Goal: Information Seeking & Learning: Learn about a topic

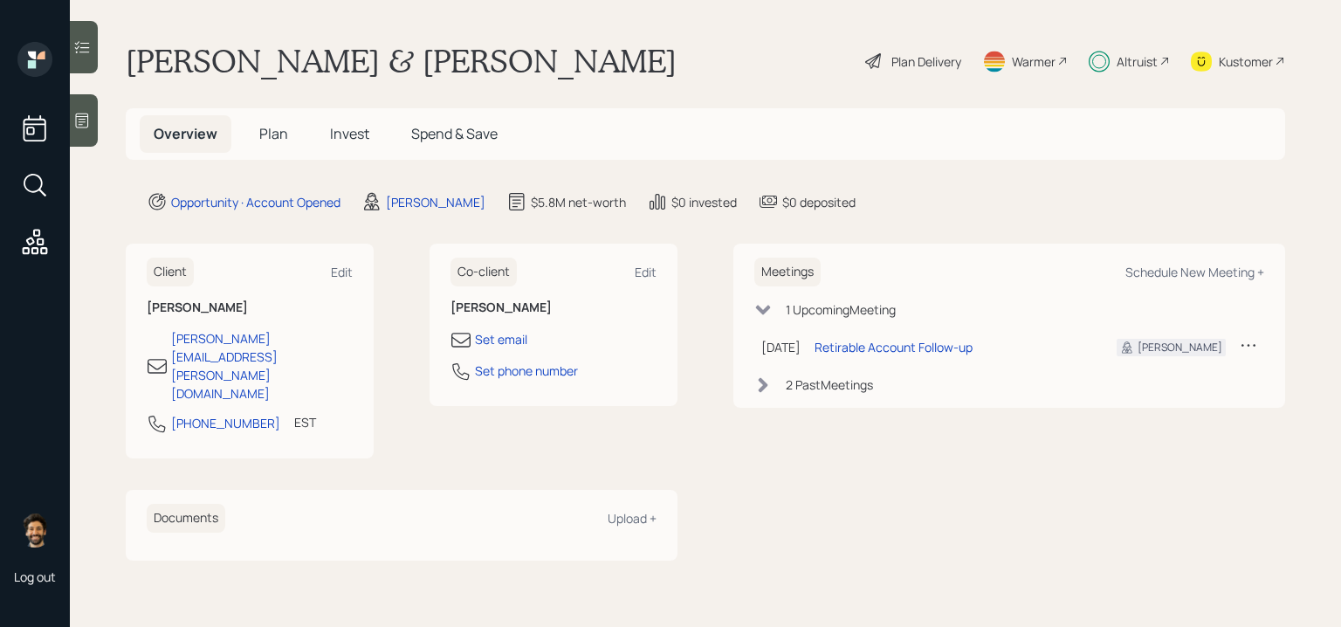
click at [349, 143] on h5 "Invest" at bounding box center [349, 134] width 67 height 38
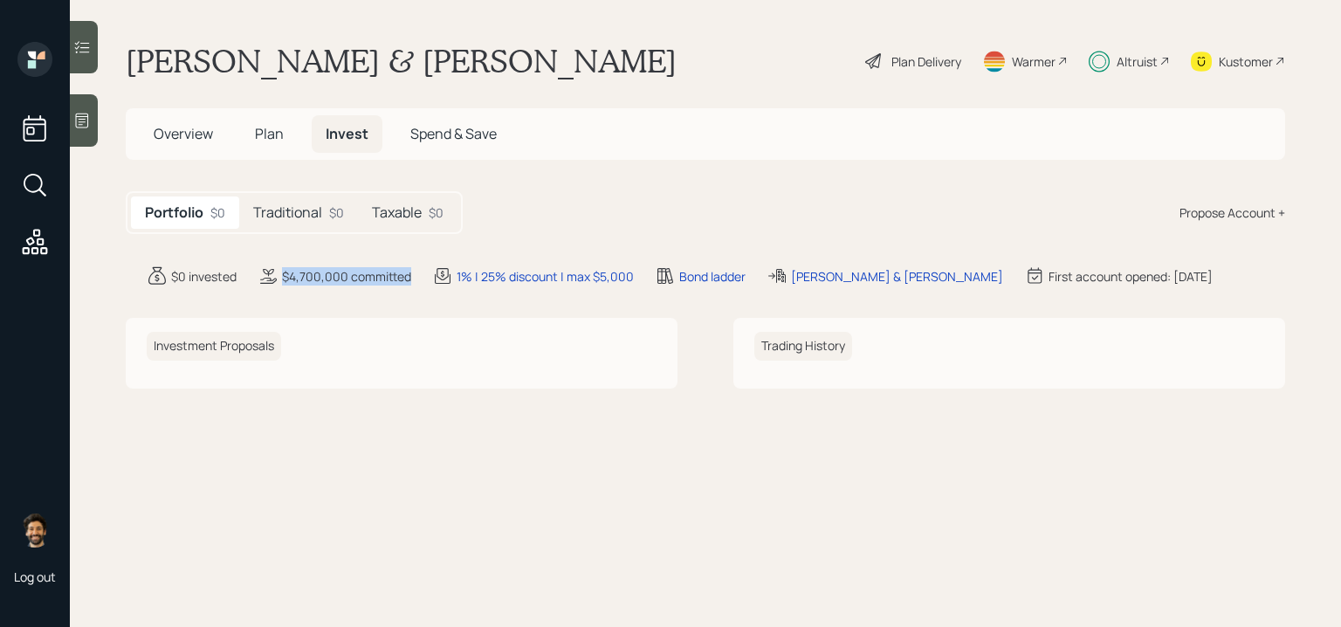
drag, startPoint x: 280, startPoint y: 276, endPoint x: 409, endPoint y: 275, distance: 129.2
click at [409, 275] on div "$4,700,000 committed" at bounding box center [335, 275] width 154 height 21
click at [952, 62] on div "Plan Delivery" at bounding box center [926, 61] width 70 height 18
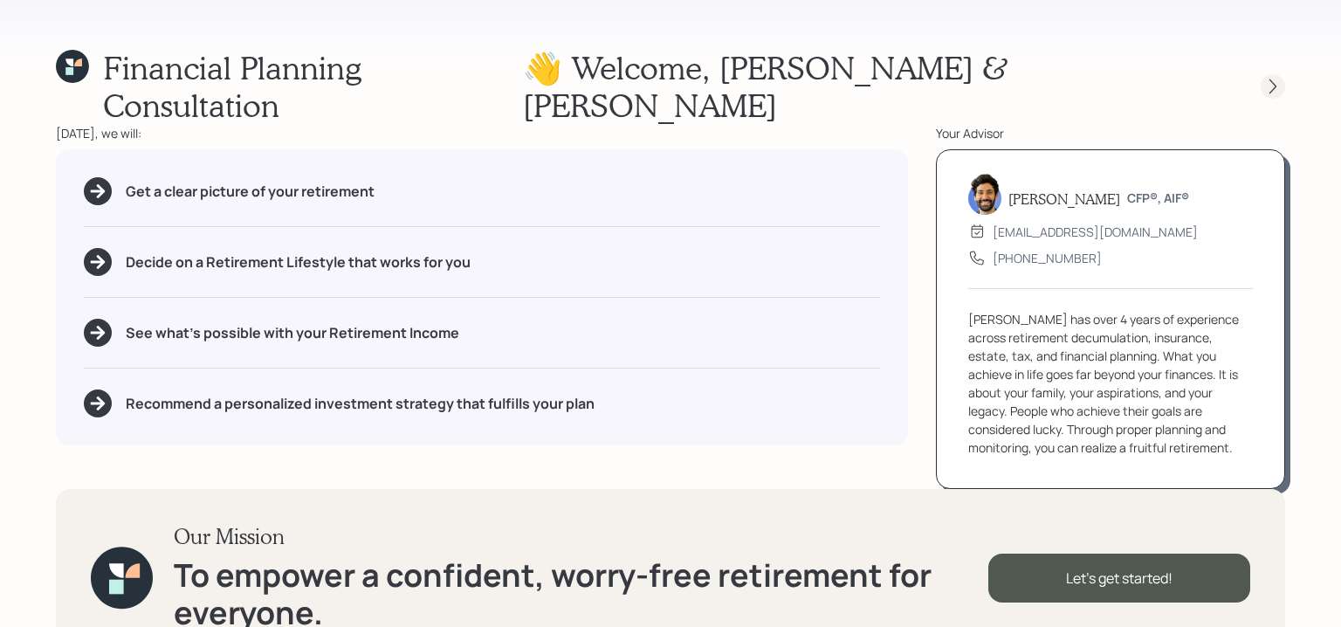
click at [1269, 78] on icon at bounding box center [1272, 86] width 17 height 17
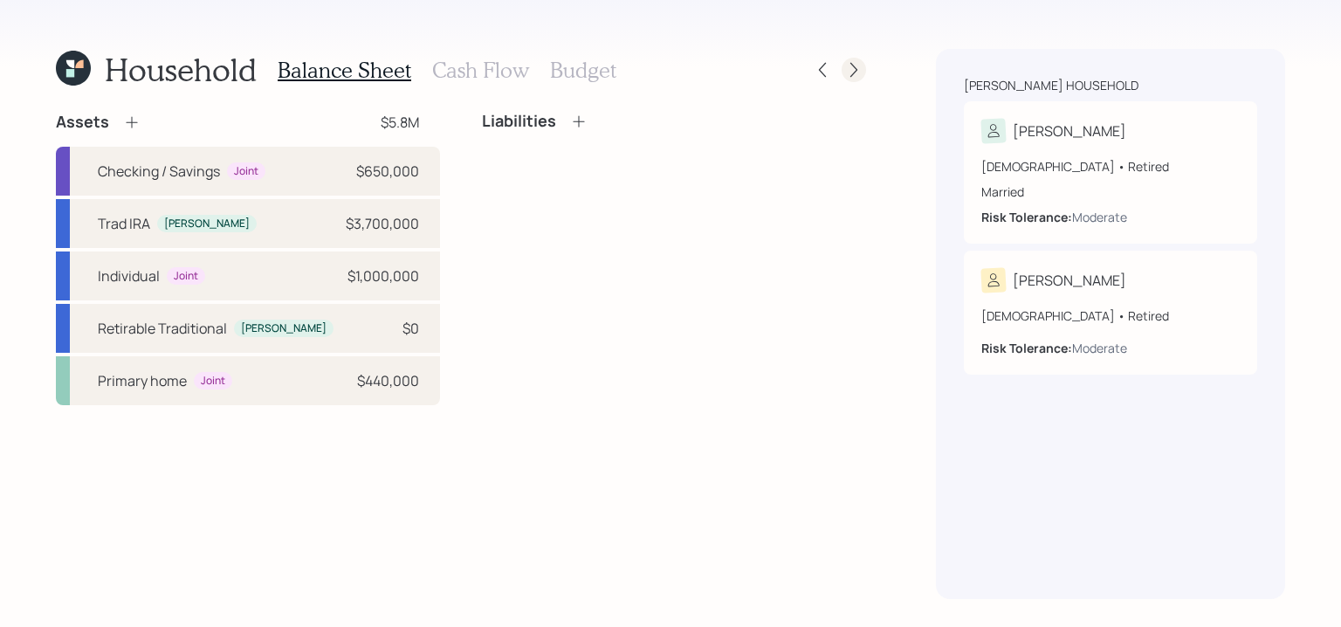
click at [848, 70] on icon at bounding box center [853, 69] width 17 height 17
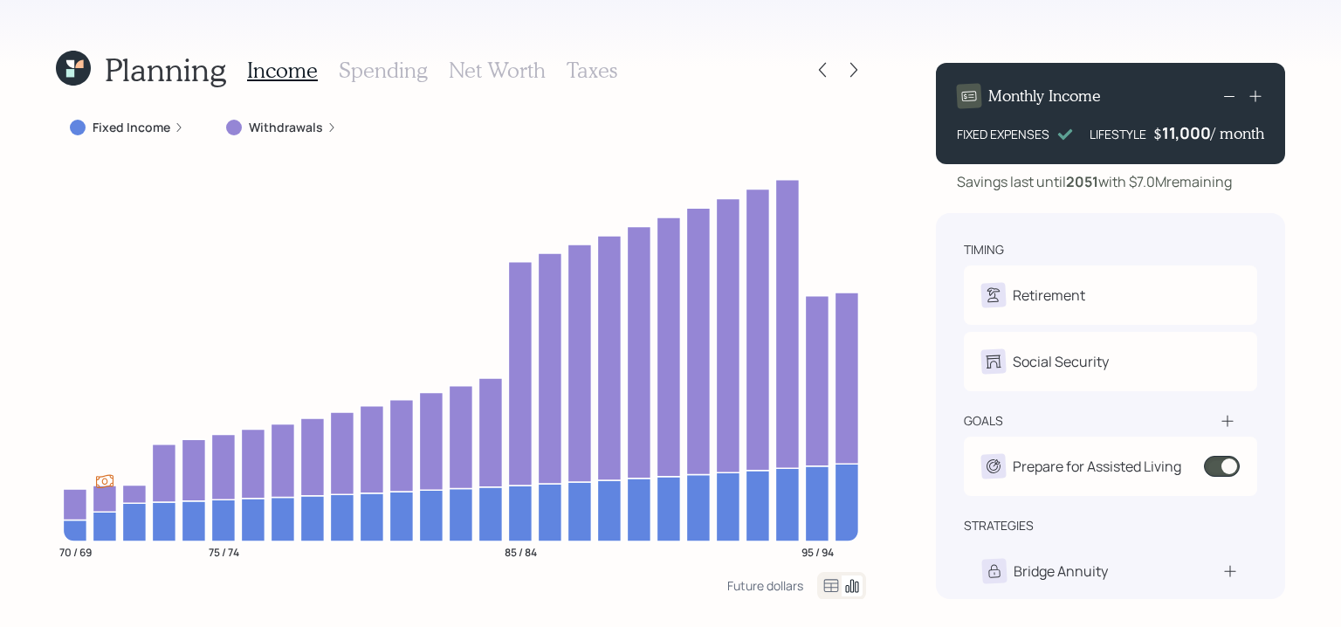
click at [848, 70] on icon at bounding box center [853, 69] width 17 height 17
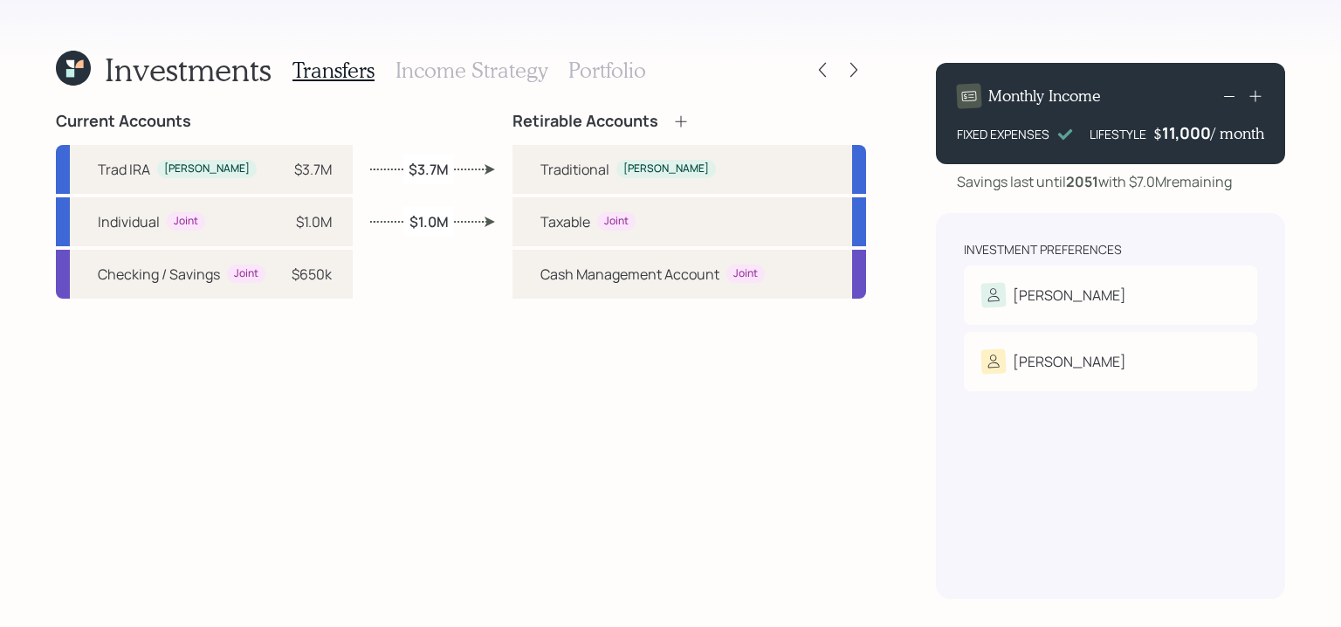
click at [597, 77] on h3 "Portfolio" at bounding box center [607, 70] width 78 height 25
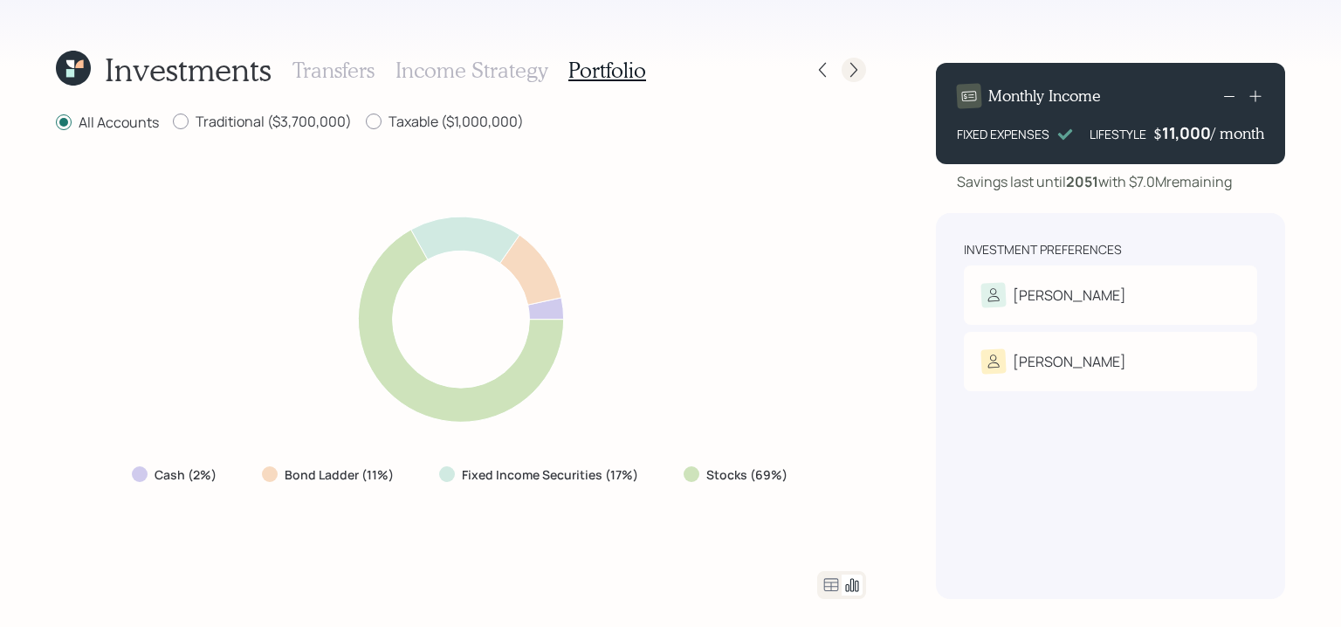
click at [856, 65] on icon at bounding box center [853, 69] width 17 height 17
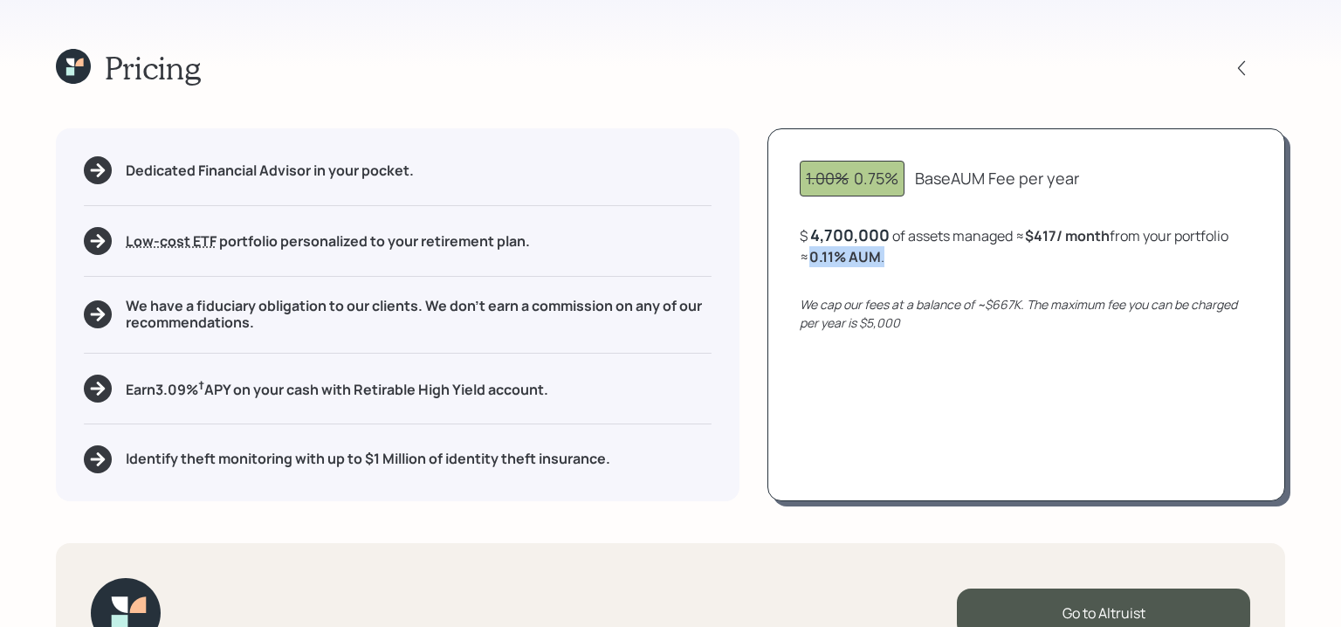
drag, startPoint x: 877, startPoint y: 262, endPoint x: 798, endPoint y: 258, distance: 78.7
click at [798, 258] on div "1.00% 0.75% Base AUM Fee per year $ 4,700,000 of assets managed ≈ $417 / month …" at bounding box center [1026, 314] width 518 height 372
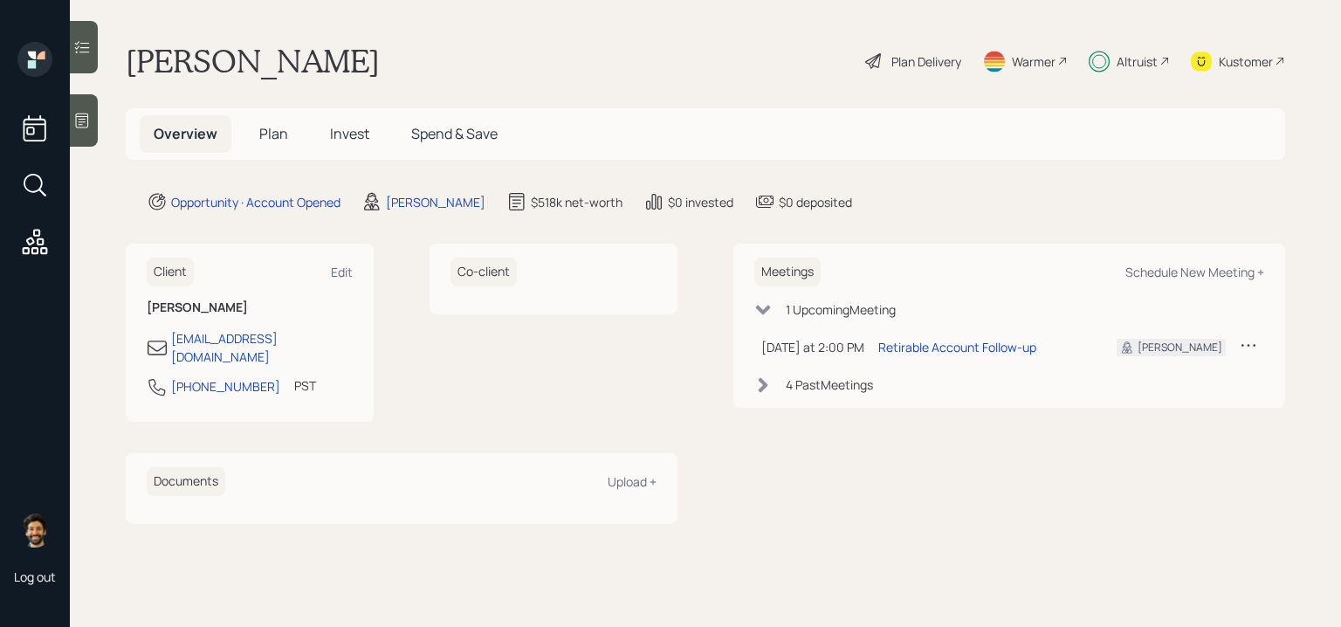
click at [1120, 65] on div "Altruist" at bounding box center [1137, 61] width 41 height 18
